Goal: Transaction & Acquisition: Download file/media

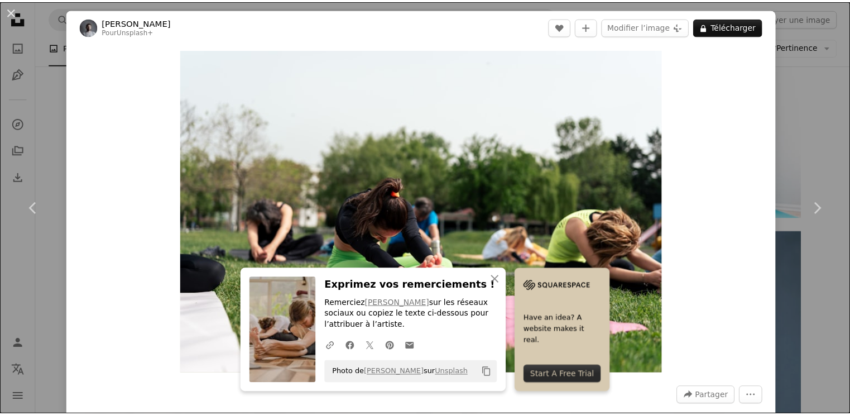
scroll to position [9498, 0]
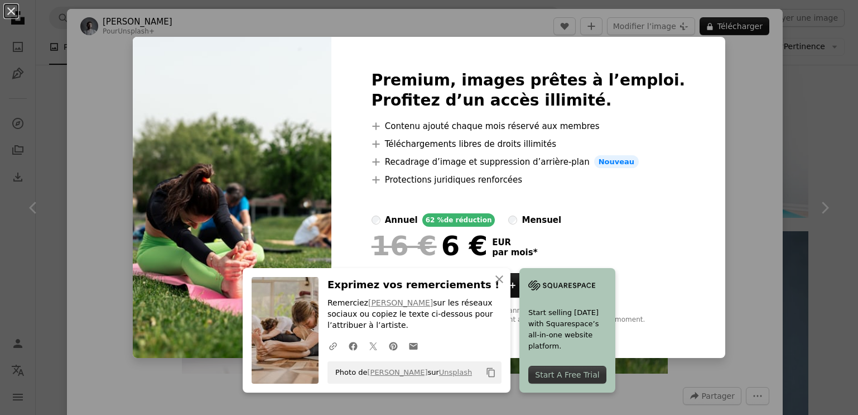
click at [730, 185] on div "An X shape Premium, images prêtes à l’emploi. Profitez d’un accès illimité. A p…" at bounding box center [429, 207] width 858 height 415
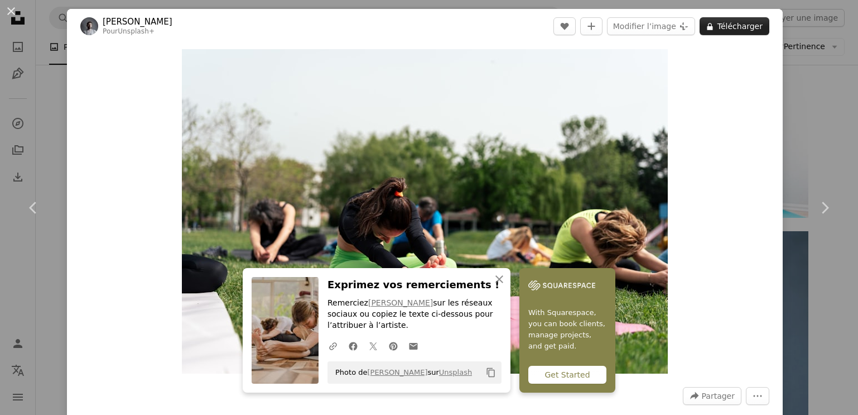
click at [750, 26] on button "A lock Télécharger" at bounding box center [735, 26] width 70 height 18
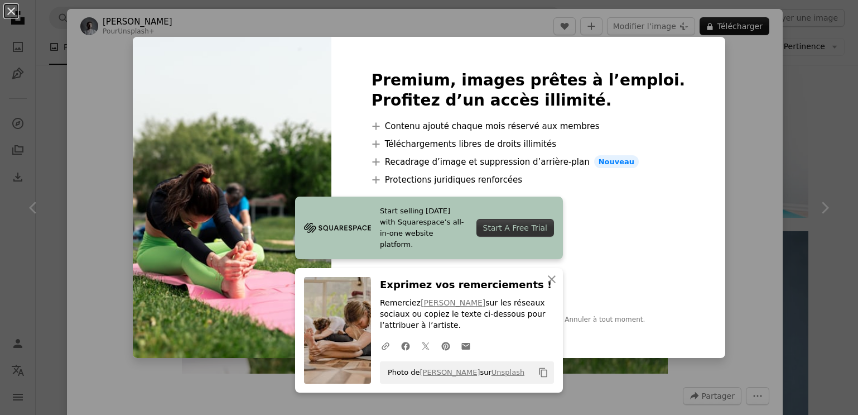
click at [48, 33] on div "An X shape Premium, images prêtes à l’emploi. Profitez d’un accès illimité. A p…" at bounding box center [429, 207] width 858 height 415
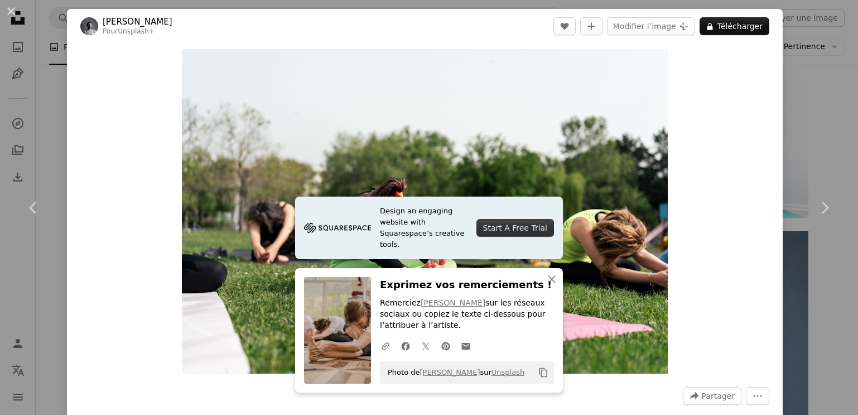
click at [842, 90] on div "An X shape Chevron left Chevron right Yunus Tuğ Pour Unsplash+ A heart A plus s…" at bounding box center [429, 207] width 858 height 415
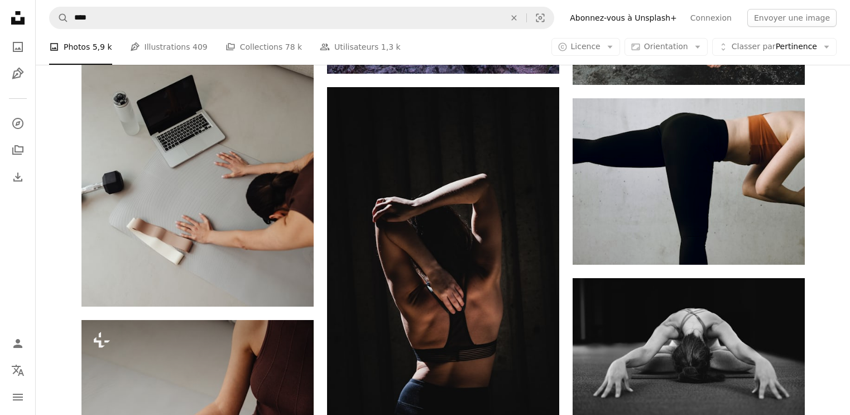
scroll to position [12398, 0]
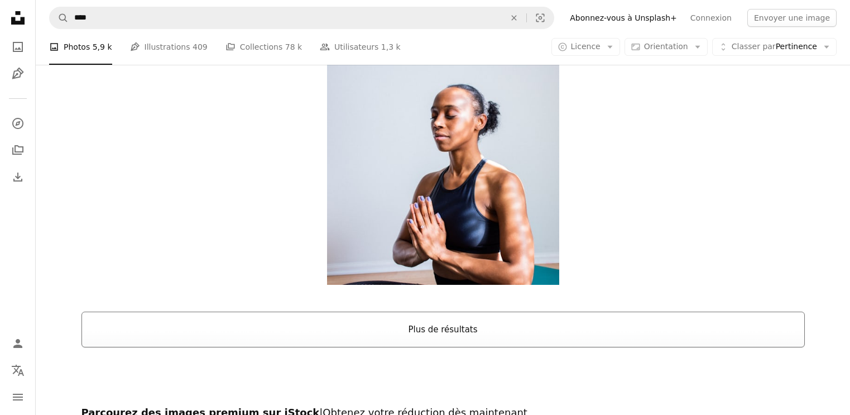
click at [447, 311] on button "Plus de résultats" at bounding box center [442, 329] width 723 height 36
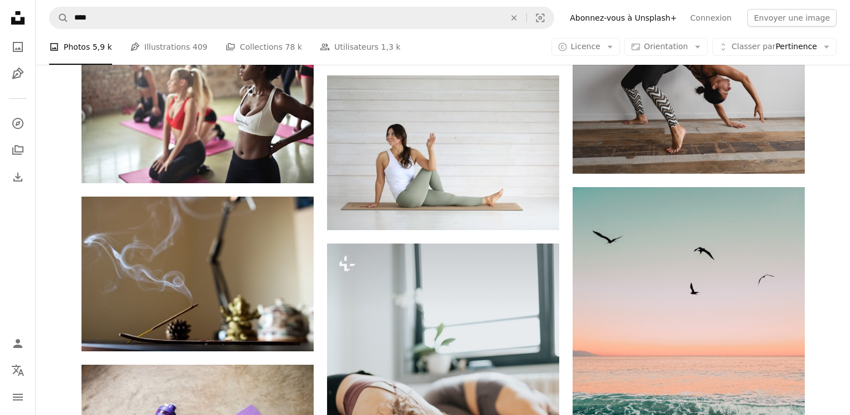
scroll to position [18944, 0]
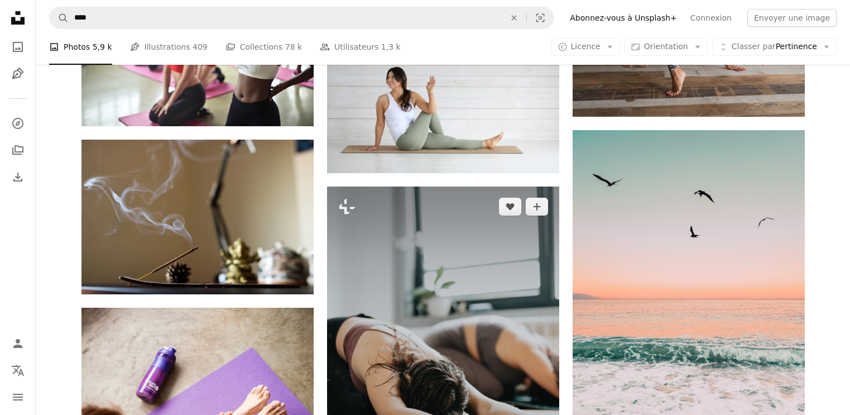
click at [490, 186] on img at bounding box center [443, 360] width 232 height 348
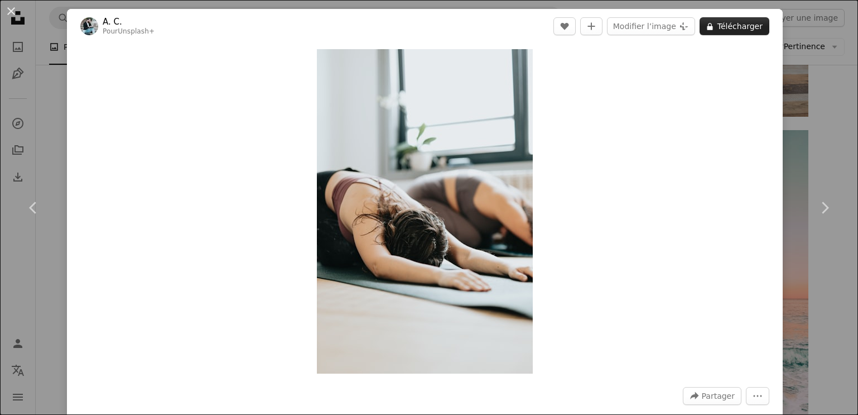
click at [754, 31] on button "A lock Télécharger" at bounding box center [735, 26] width 70 height 18
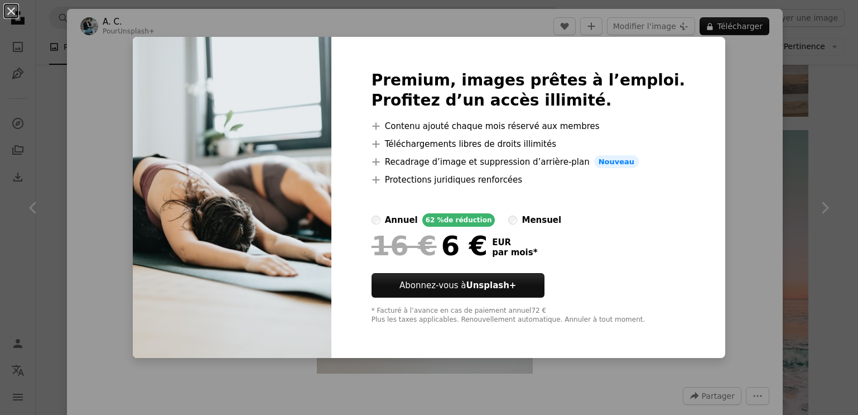
click at [48, 31] on div "An X shape Premium, images prêtes à l’emploi. Profitez d’un accès illimité. A p…" at bounding box center [429, 207] width 858 height 415
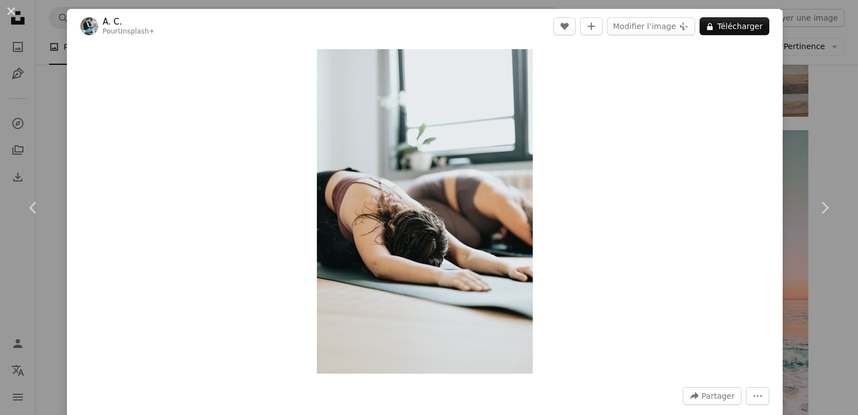
drag, startPoint x: 40, startPoint y: 28, endPoint x: 72, endPoint y: 2, distance: 41.3
click at [40, 28] on div "An X shape Chevron left Chevron right A. C. Pour Unsplash+ A heart A plus sign …" at bounding box center [429, 207] width 858 height 415
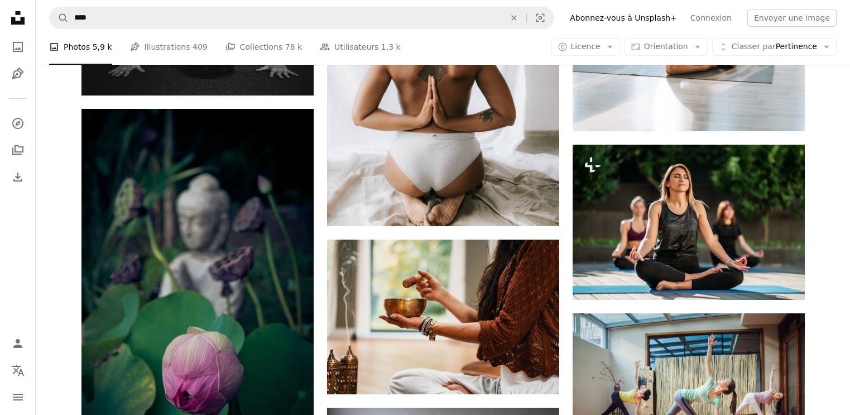
scroll to position [19554, 0]
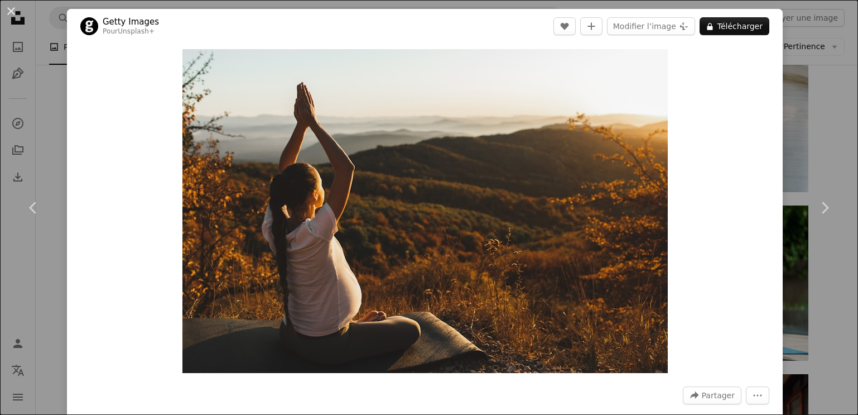
click at [51, 35] on div "An X shape Chevron left Chevron right Getty Images Pour Unsplash+ A heart A plu…" at bounding box center [429, 207] width 858 height 415
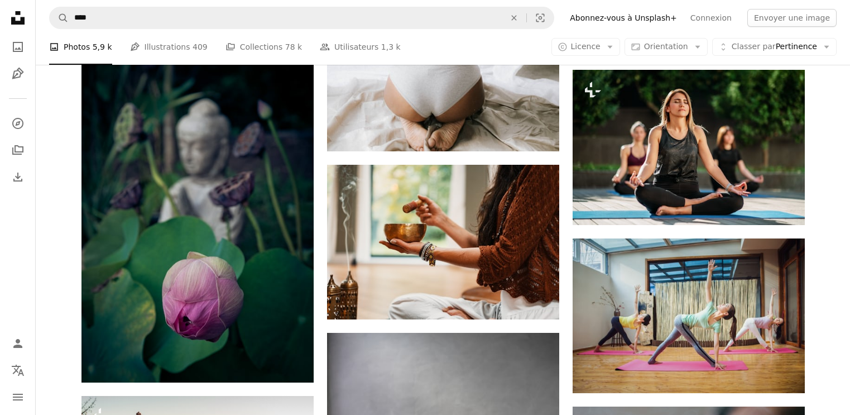
scroll to position [19537, 0]
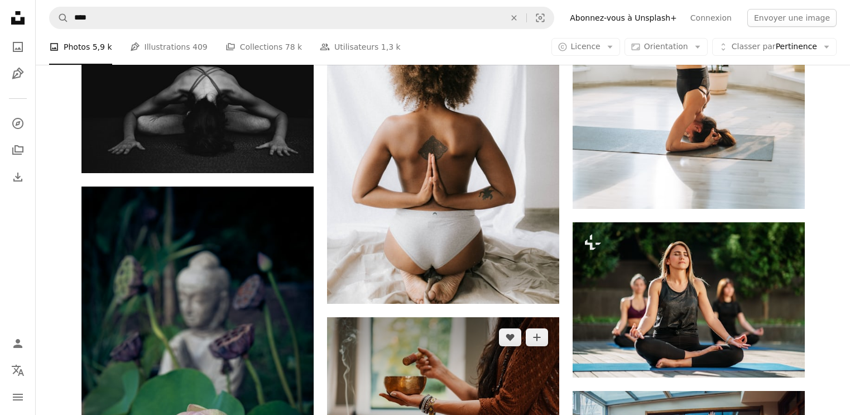
click at [474, 317] on img at bounding box center [443, 394] width 232 height 155
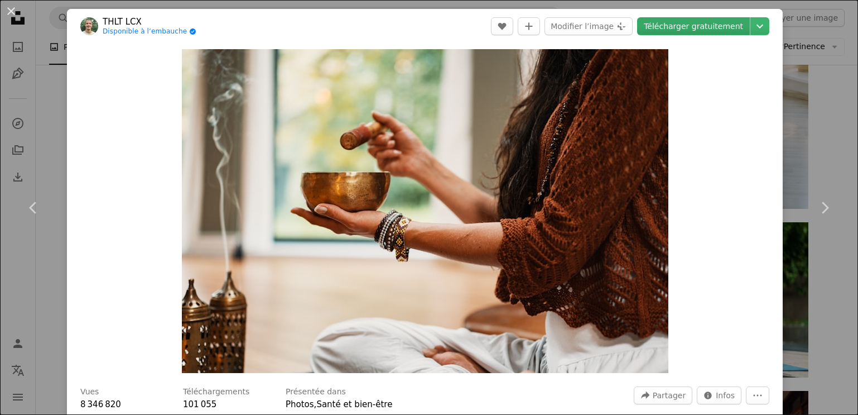
click at [691, 30] on link "Télécharger gratuitement" at bounding box center [693, 26] width 113 height 18
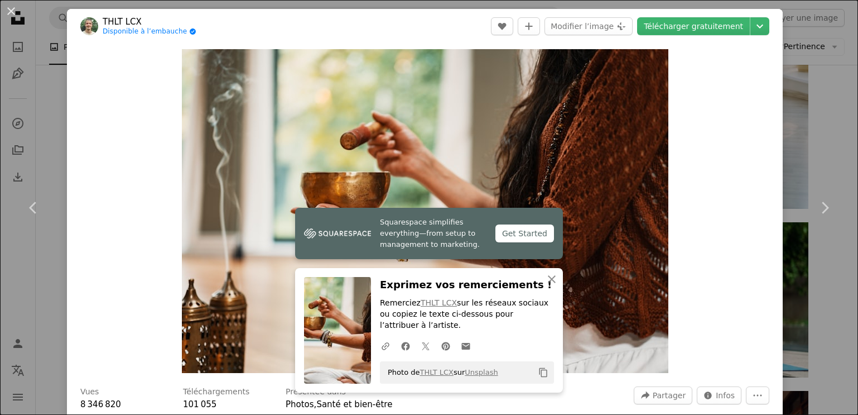
click at [49, 106] on div "An X shape Chevron left Chevron right THLT LCX Disponible à l’embauche A checkm…" at bounding box center [429, 207] width 858 height 415
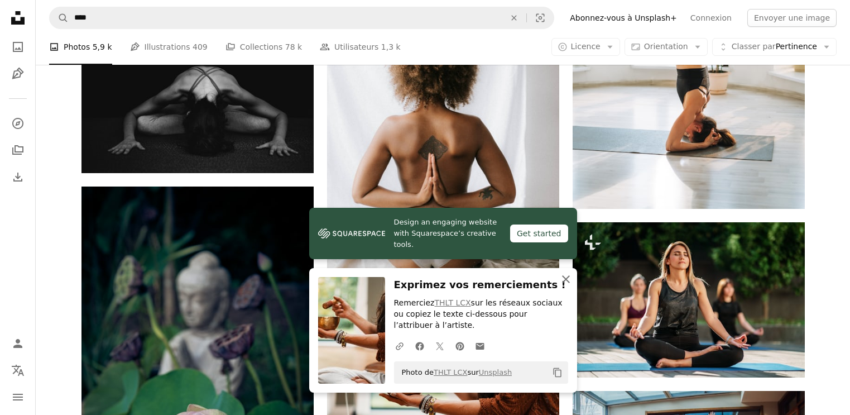
drag, startPoint x: 565, startPoint y: 276, endPoint x: 683, endPoint y: 233, distance: 126.4
click at [565, 277] on icon "An X shape" at bounding box center [565, 278] width 13 height 13
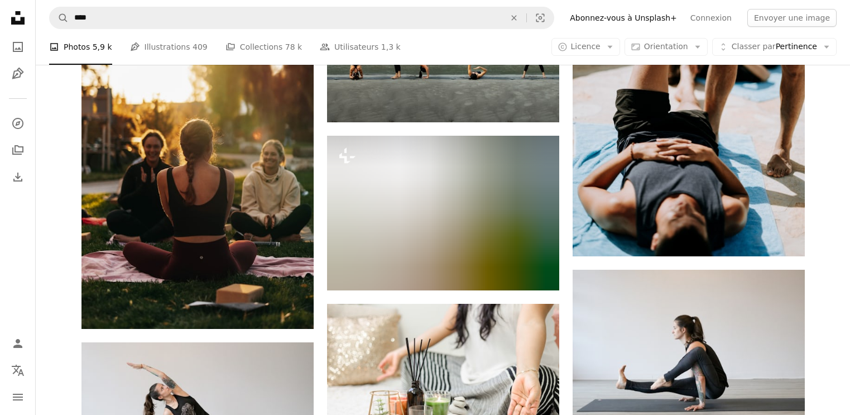
scroll to position [23463, 0]
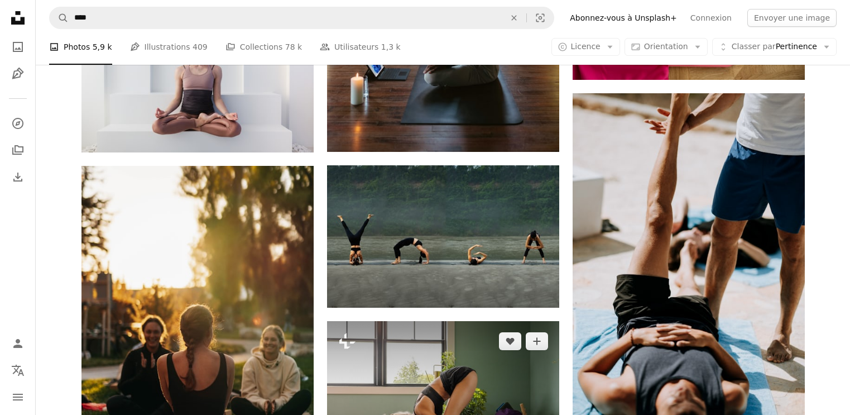
click at [453, 321] on img at bounding box center [443, 398] width 232 height 155
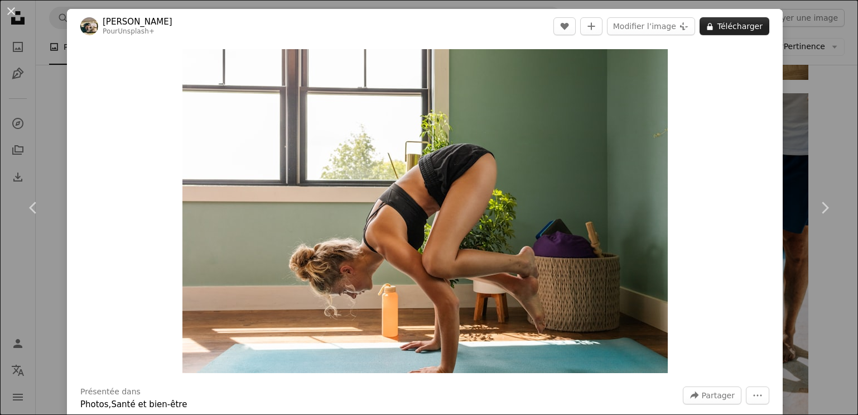
click at [745, 28] on button "A lock Télécharger" at bounding box center [735, 26] width 70 height 18
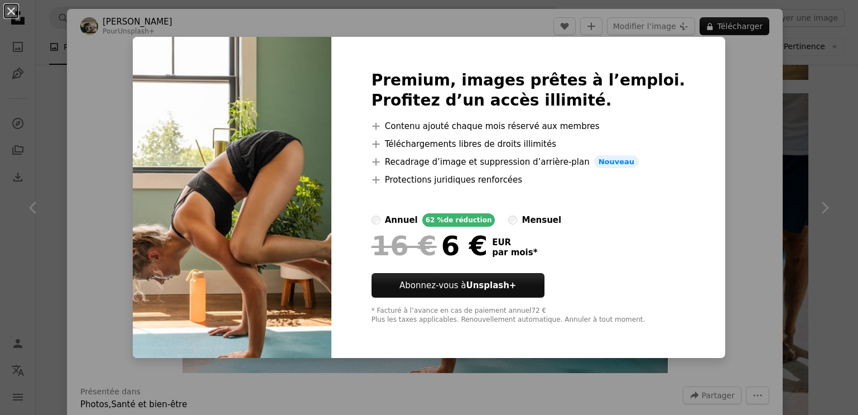
click at [51, 272] on div "An X shape Premium, images prêtes à l’emploi. Profitez d’un accès illimité. A p…" at bounding box center [429, 207] width 858 height 415
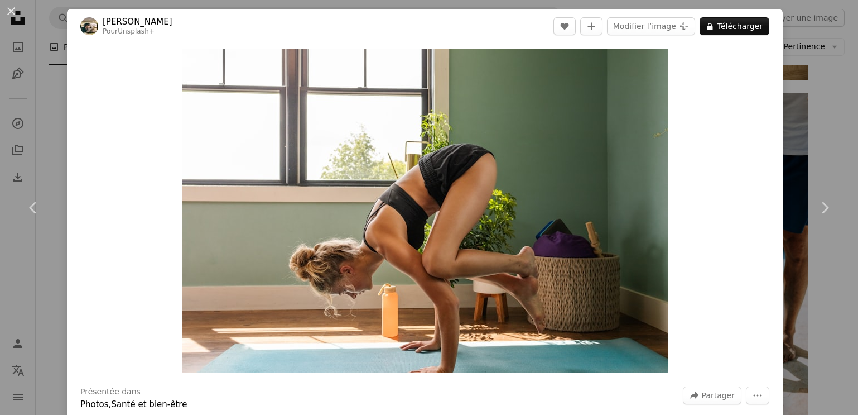
click at [44, 102] on div "An X shape Chevron left Chevron right Hans Pour Unsplash+ A heart A plus sign M…" at bounding box center [429, 207] width 858 height 415
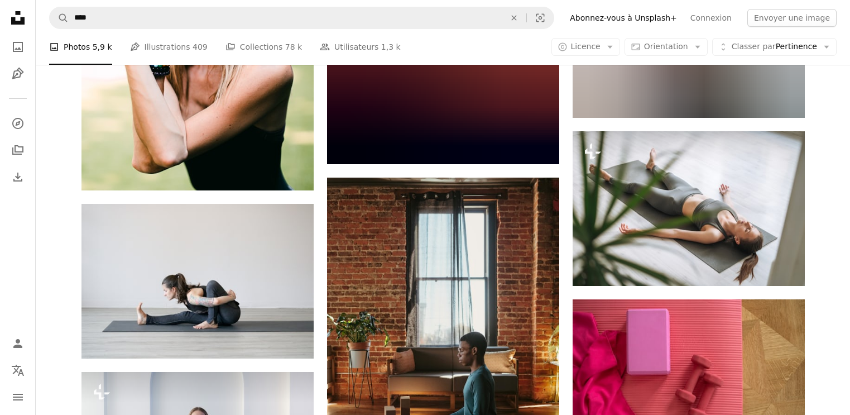
scroll to position [23163, 0]
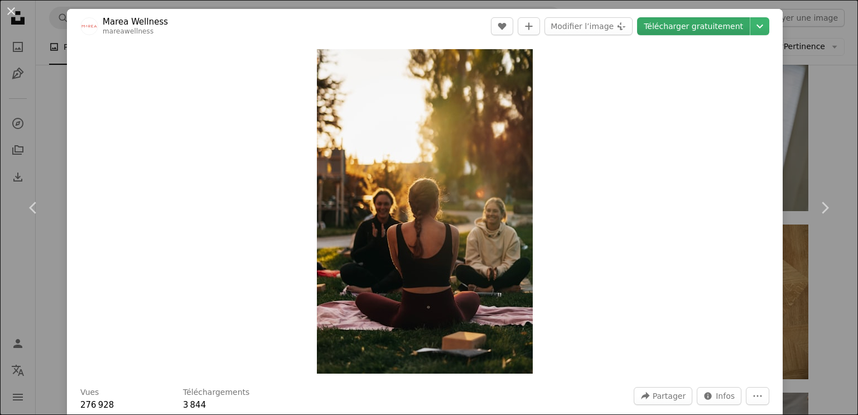
click at [729, 27] on link "Télécharger gratuitement" at bounding box center [693, 26] width 113 height 18
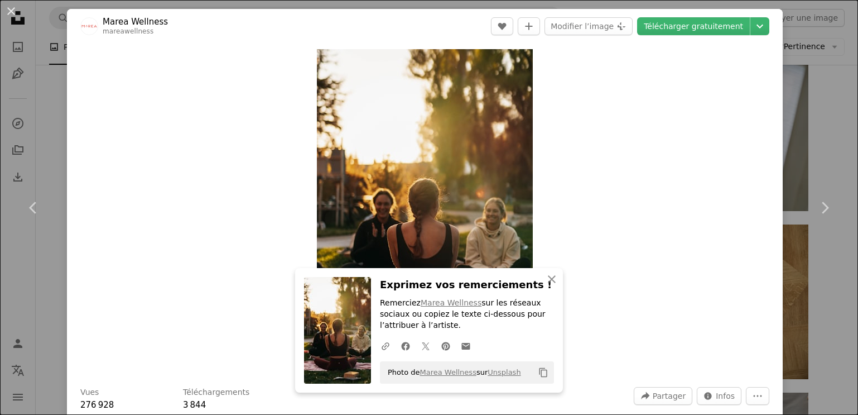
click at [49, 32] on div "An X shape Chevron left Chevron right Marea Wellness mareawellness A heart A pl…" at bounding box center [429, 207] width 858 height 415
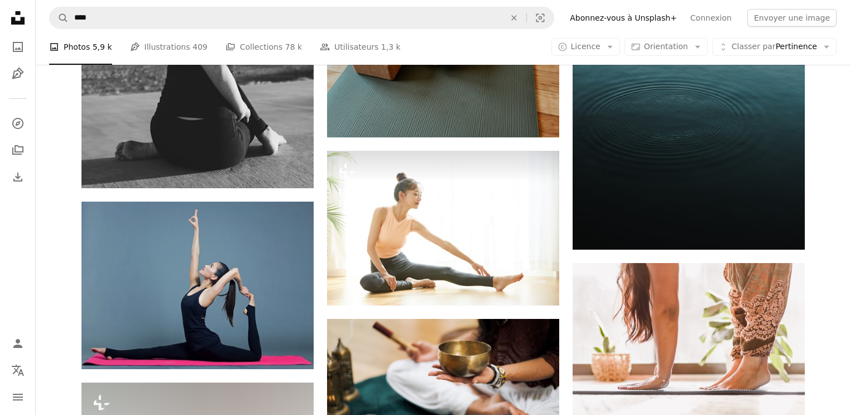
scroll to position [14766, 0]
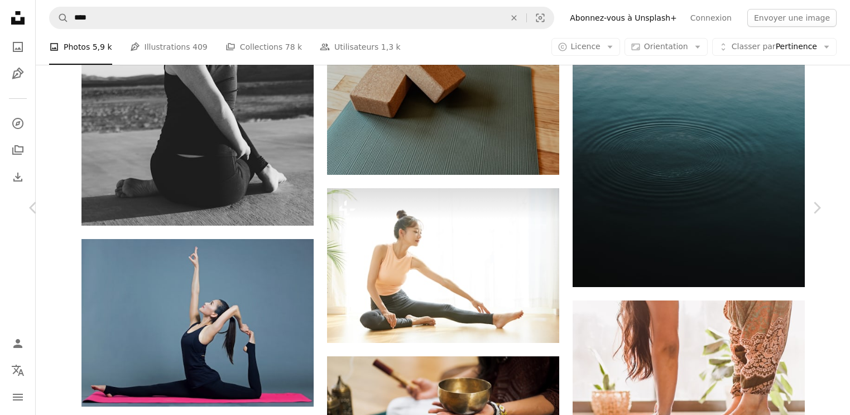
drag, startPoint x: 532, startPoint y: 271, endPoint x: 502, endPoint y: 286, distance: 33.7
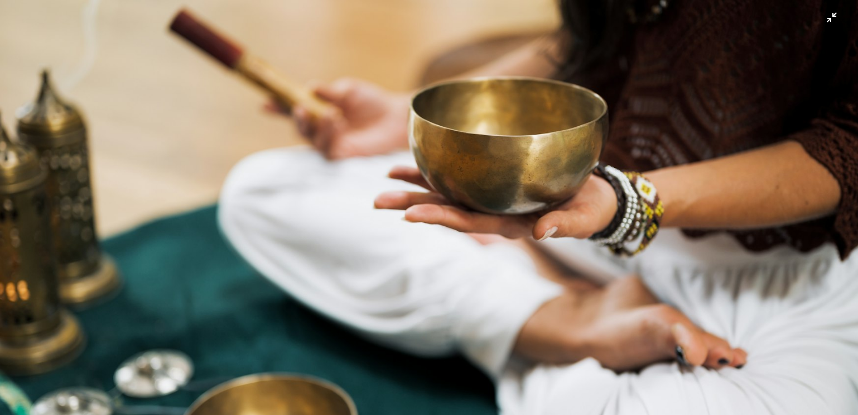
click at [834, 16] on img "Zoom arrière sur cette image" at bounding box center [428, 284] width 859 height 571
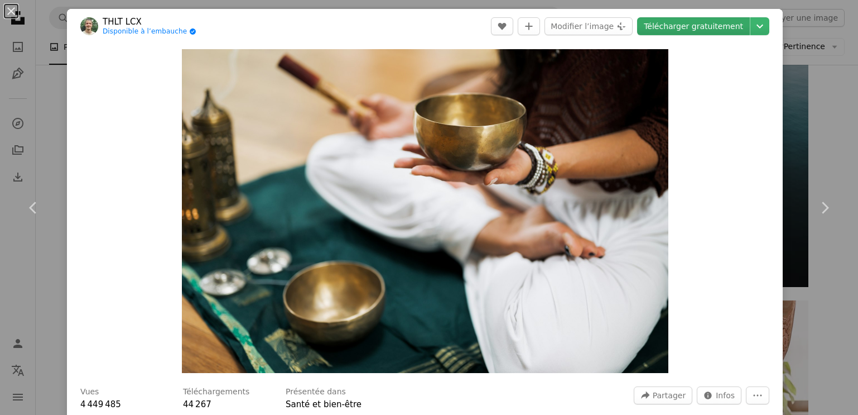
click at [710, 24] on link "Télécharger gratuitement" at bounding box center [693, 26] width 113 height 18
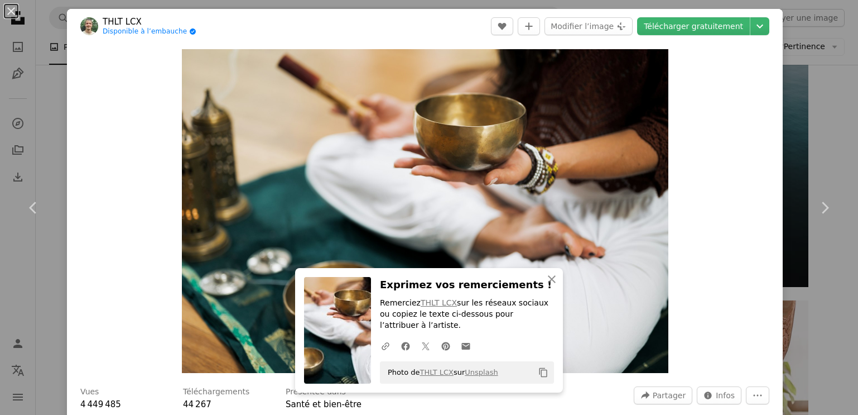
click at [424, 27] on header "THLT LCX Disponible à l’embauche A checkmark inside of a circle A heart A plus …" at bounding box center [425, 26] width 716 height 35
drag, startPoint x: 56, startPoint y: 85, endPoint x: 509, endPoint y: 75, distance: 453.2
click at [57, 85] on div "An X shape Chevron left Chevron right THLT LCX Disponible à l’embauche A checkm…" at bounding box center [429, 207] width 858 height 415
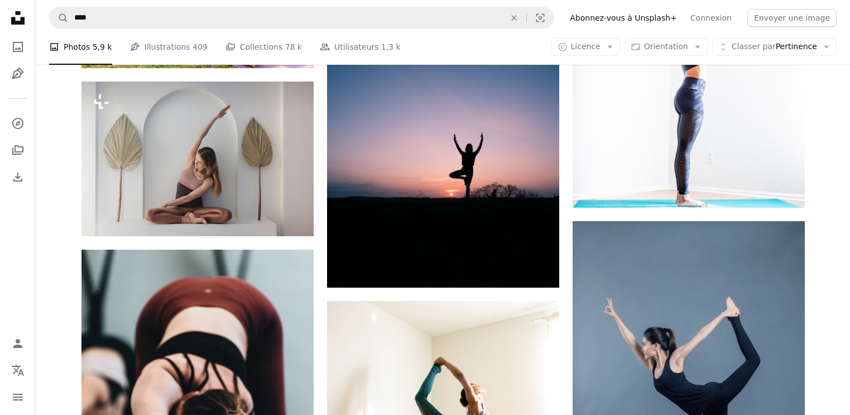
scroll to position [9397, 0]
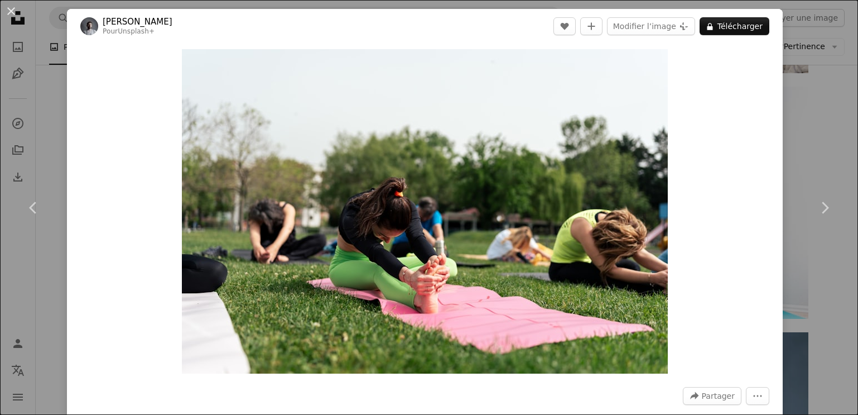
click at [834, 131] on div "An X shape Chevron left Chevron right Yunus Tuğ Pour Unsplash+ A heart A plus s…" at bounding box center [429, 207] width 858 height 415
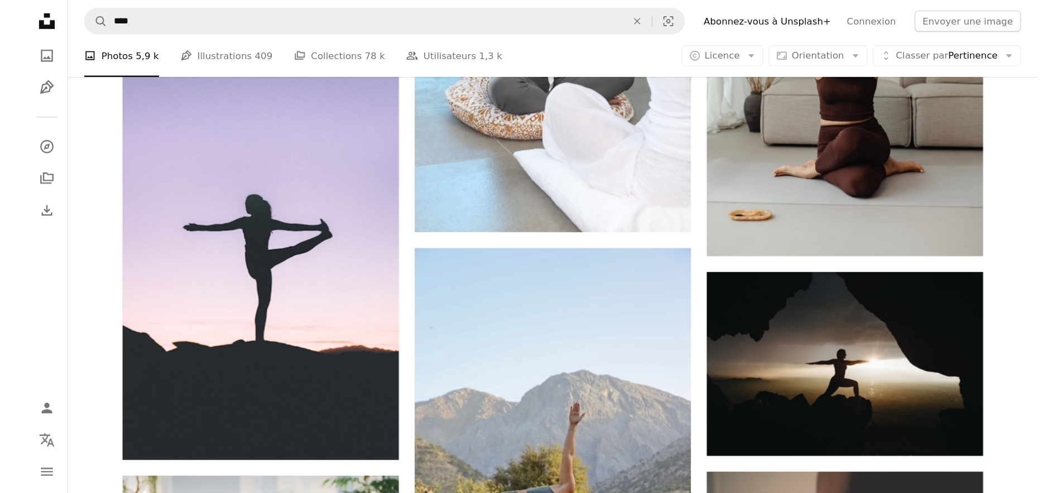
scroll to position [4758, 0]
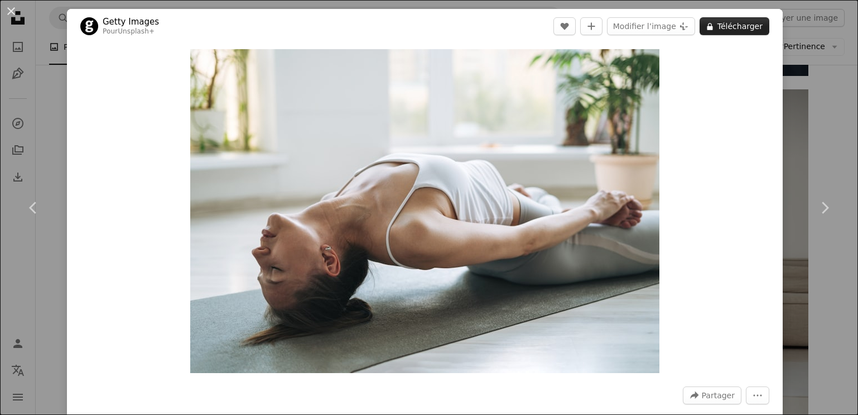
click at [736, 30] on button "A lock Télécharger" at bounding box center [735, 26] width 70 height 18
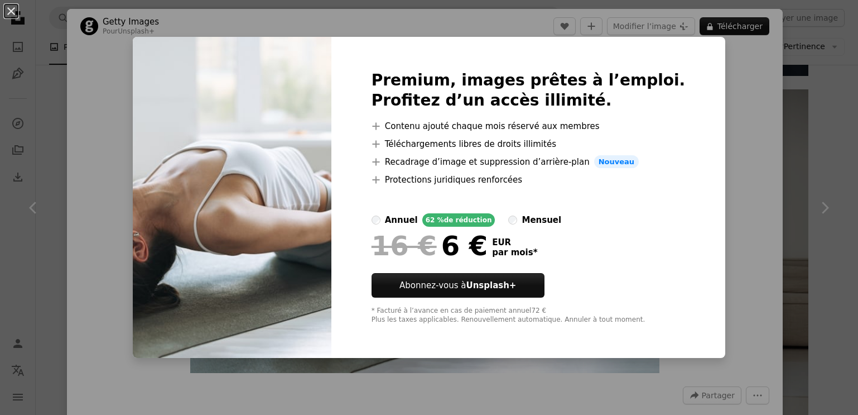
click at [47, 139] on div "An X shape Premium, images prêtes à l’emploi. Profitez d’un accès illimité. A p…" at bounding box center [429, 207] width 858 height 415
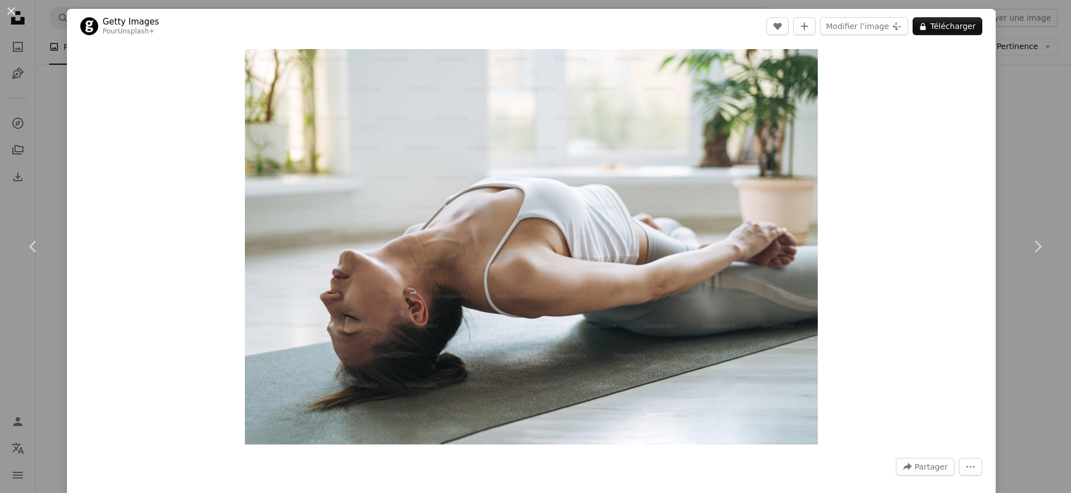
click at [44, 88] on div "An X shape Chevron left Chevron right Getty Images Pour Unsplash+ A heart A plu…" at bounding box center [535, 246] width 1071 height 493
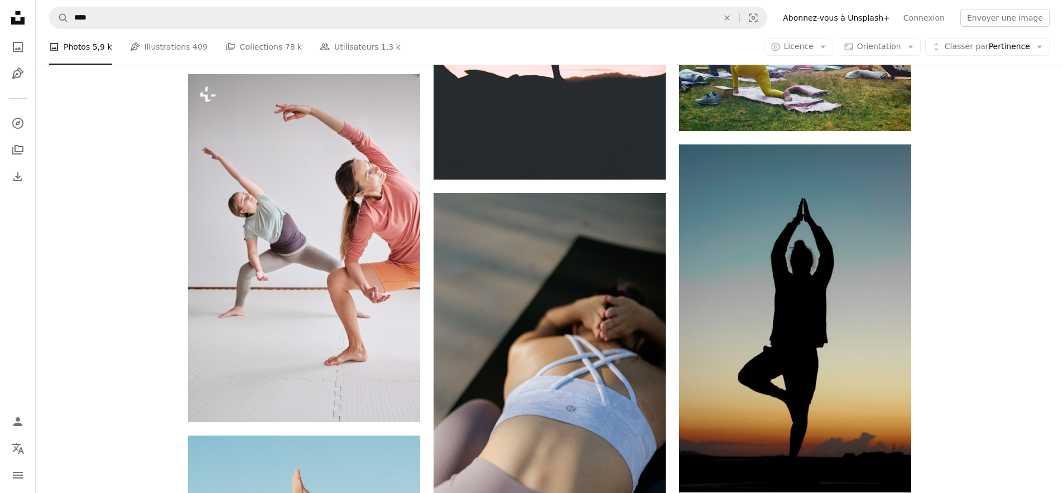
scroll to position [2266, 0]
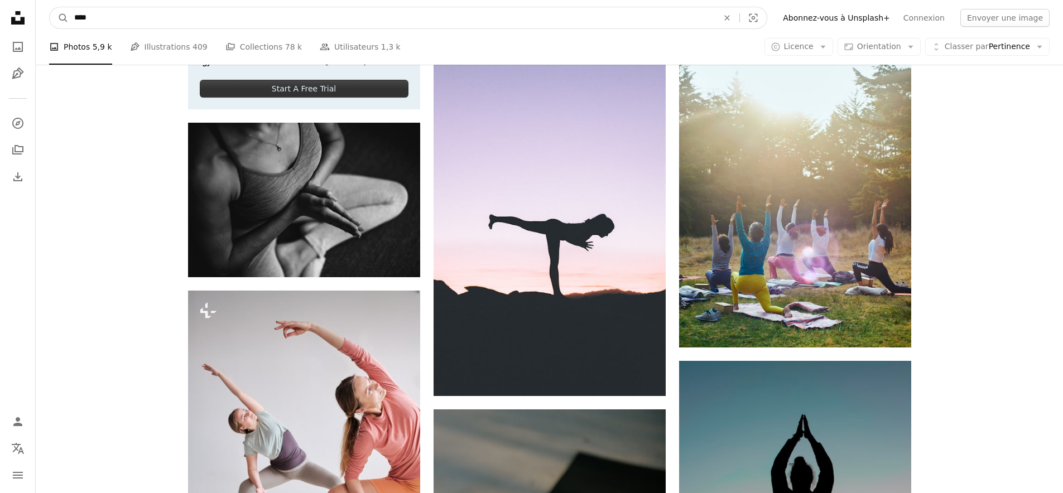
click at [134, 22] on input "****" at bounding box center [392, 17] width 646 height 21
type input "**********"
click at [50, 7] on button "A magnifying glass" at bounding box center [59, 17] width 19 height 21
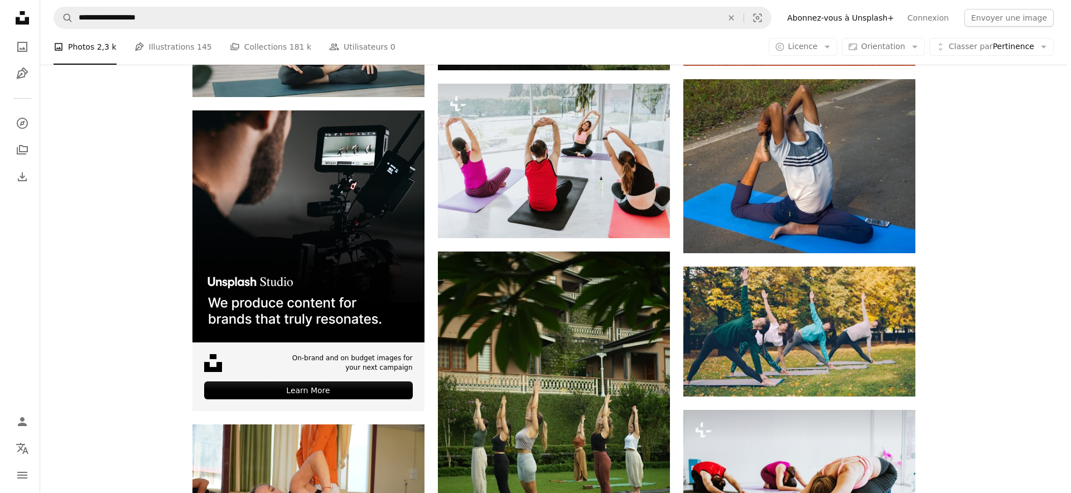
scroll to position [1895, 0]
